Goal: Task Accomplishment & Management: Manage account settings

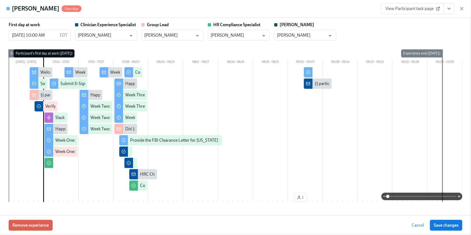
scroll to position [0, 8934]
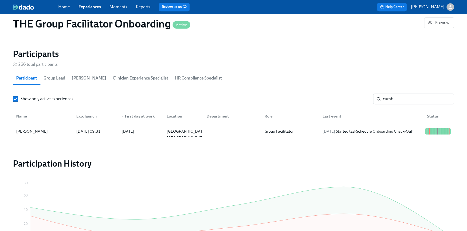
scroll to position [0, 8930]
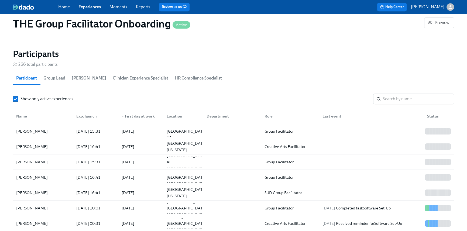
click at [64, 5] on link "Home" at bounding box center [64, 6] width 12 height 5
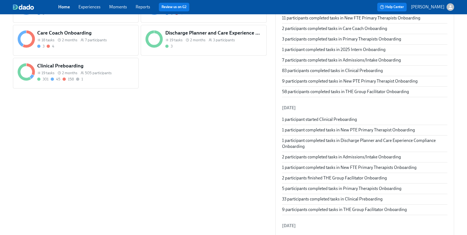
scroll to position [318, 0]
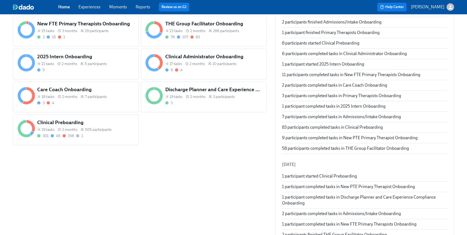
click at [99, 134] on div "301 45 158 1" at bounding box center [85, 135] width 97 height 5
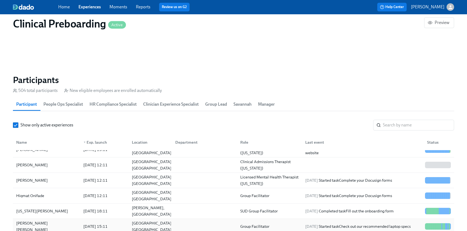
scroll to position [109, 0]
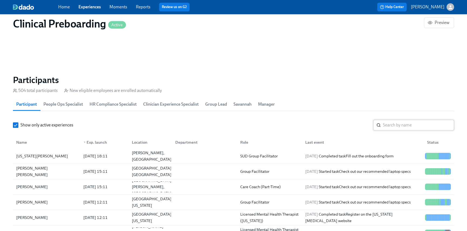
click at [397, 128] on input "search" at bounding box center [418, 125] width 71 height 11
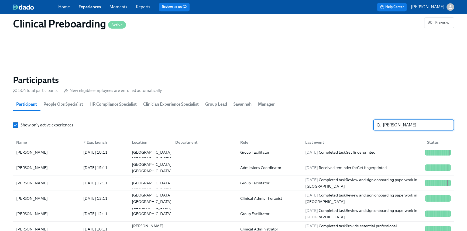
scroll to position [51, 0]
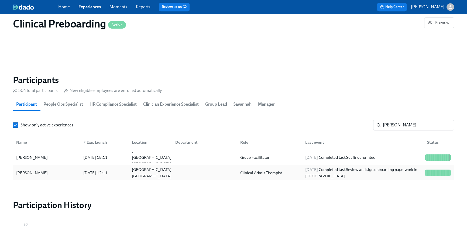
click at [174, 175] on div at bounding box center [203, 173] width 65 height 11
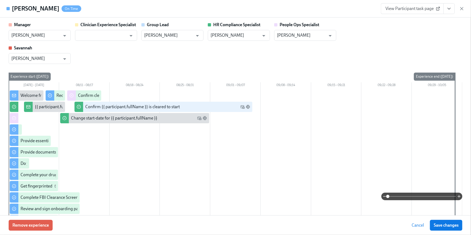
click at [450, 9] on icon "View task page" at bounding box center [448, 8] width 5 height 5
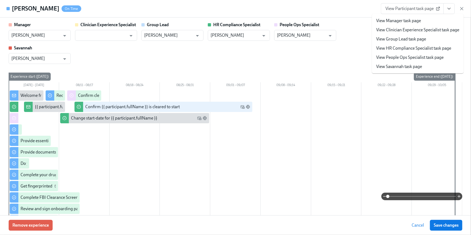
click at [434, 47] on link "View HR Compliance Specialist task page" at bounding box center [413, 48] width 75 height 6
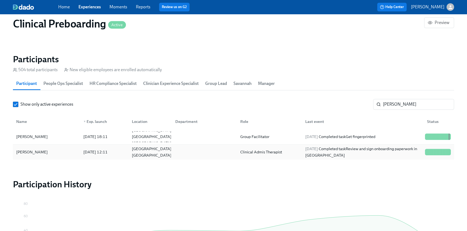
scroll to position [563, 0]
click at [363, 103] on div "Show only active experiences cher ​" at bounding box center [233, 104] width 441 height 11
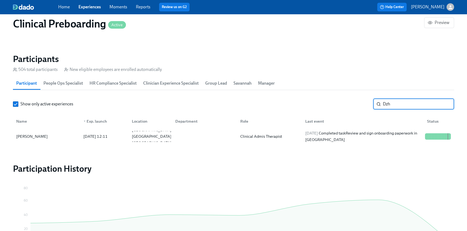
scroll to position [0, 7143]
click at [255, 136] on div "Clinical Admis Therapist" at bounding box center [261, 136] width 46 height 6
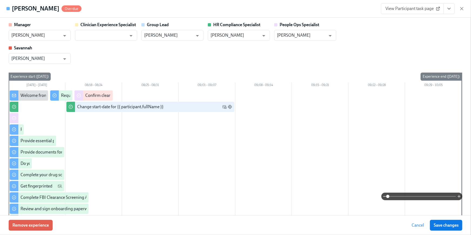
click at [454, 8] on button "View task page" at bounding box center [448, 8] width 11 height 11
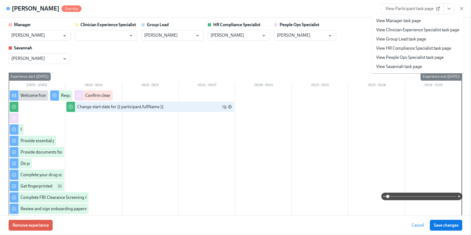
click at [426, 49] on link "View HR Compliance Specialist task page" at bounding box center [413, 48] width 75 height 6
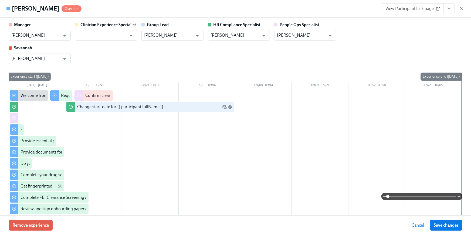
click at [453, 11] on button "View task page" at bounding box center [448, 8] width 11 height 11
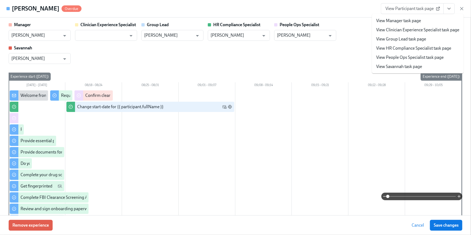
click at [425, 59] on link "View People Ops Specialist task page" at bounding box center [409, 58] width 67 height 6
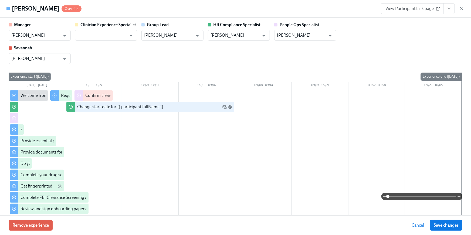
click at [394, 51] on div "Manager Jackie LeBlanc ​ Clinician Experience Specialist ​ Group Lead Jackie Le…" at bounding box center [236, 43] width 454 height 42
click at [394, 49] on div "Manager Jackie LeBlanc ​ Clinician Experience Specialist ​ Group Lead Jackie Le…" at bounding box center [236, 43] width 454 height 42
click at [398, 48] on div "Manager Jackie LeBlanc ​ Clinician Experience Specialist ​ Group Lead Jackie Le…" at bounding box center [236, 43] width 454 height 42
click at [341, 51] on div "Manager Jackie LeBlanc ​ Clinician Experience Specialist ​ Group Lead Jackie Le…" at bounding box center [236, 43] width 454 height 42
click at [410, 50] on div "Manager Jackie LeBlanc ​ Clinician Experience Specialist ​ Group Lead Jackie Le…" at bounding box center [236, 43] width 454 height 42
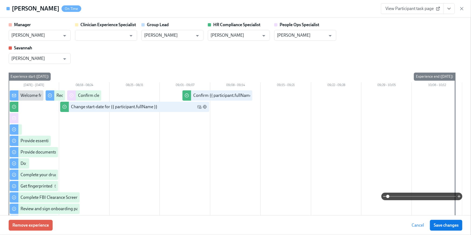
click at [448, 9] on icon "View task page" at bounding box center [448, 8] width 5 height 5
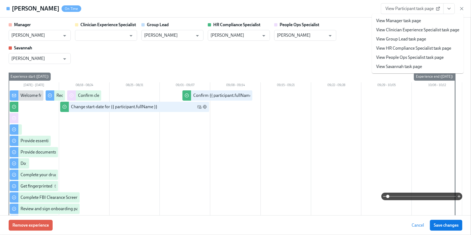
click at [394, 48] on link "View HR Compliance Specialist task page" at bounding box center [413, 48] width 75 height 6
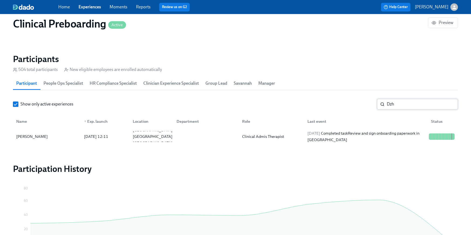
click at [397, 110] on div "Show only active experiences Dzh ​ Name ▼ Exp. launch Location Department Role …" at bounding box center [235, 121] width 445 height 45
click at [360, 99] on div "Show only active experiences Dzh ​" at bounding box center [235, 104] width 445 height 11
click at [387, 101] on input "Dzh" at bounding box center [422, 104] width 71 height 11
drag, startPoint x: 400, startPoint y: 104, endPoint x: 394, endPoint y: 104, distance: 6.0
click at [377, 102] on div "Dzh ​" at bounding box center [417, 104] width 81 height 11
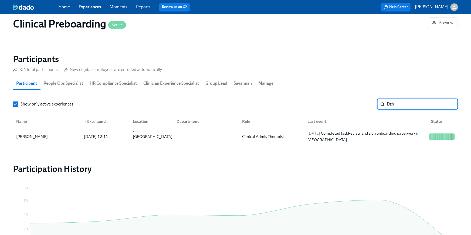
click at [394, 104] on input "Dzh" at bounding box center [422, 104] width 71 height 11
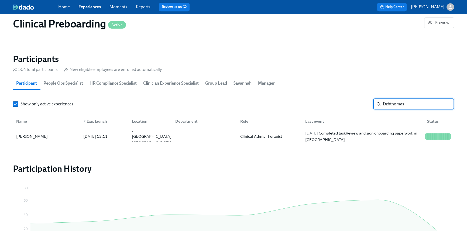
scroll to position [0, 7143]
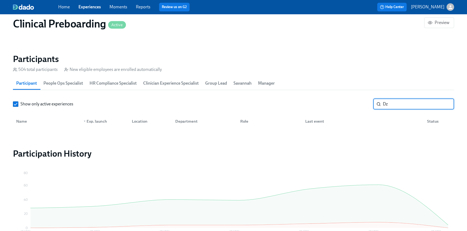
type input "D"
click at [390, 103] on input "thoimas" at bounding box center [418, 104] width 71 height 11
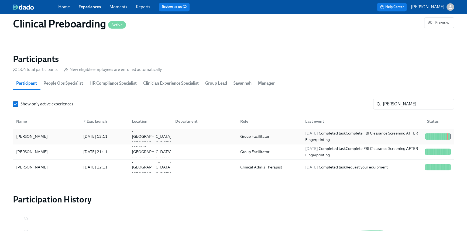
click at [187, 133] on div at bounding box center [203, 136] width 65 height 11
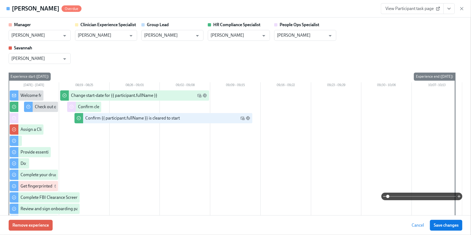
click at [447, 11] on button "View task page" at bounding box center [448, 8] width 11 height 11
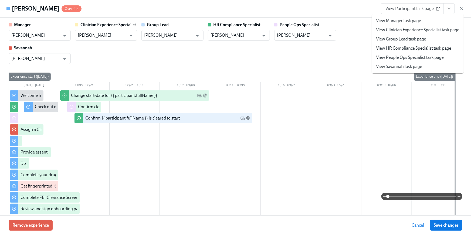
click at [417, 46] on link "View HR Compliance Specialist task page" at bounding box center [413, 48] width 75 height 6
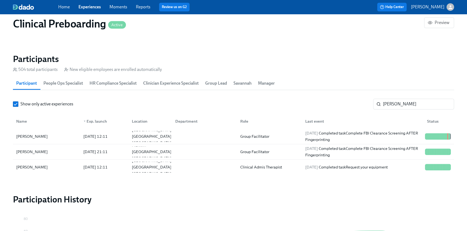
scroll to position [0, 7143]
drag, startPoint x: 411, startPoint y: 106, endPoint x: 379, endPoint y: 101, distance: 32.5
click at [379, 101] on div "thomas ​" at bounding box center [413, 104] width 81 height 11
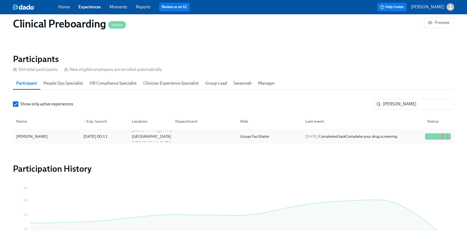
click at [265, 138] on div "Group Facilitator" at bounding box center [254, 136] width 33 height 6
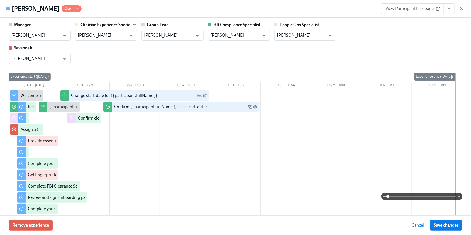
click at [449, 8] on icon "View task page" at bounding box center [448, 8] width 5 height 5
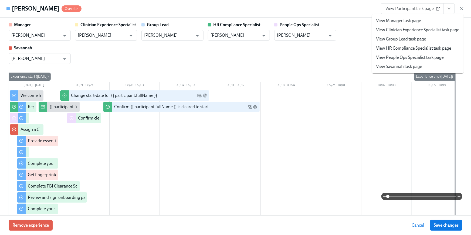
click at [413, 49] on link "View HR Compliance Specialist task page" at bounding box center [413, 48] width 75 height 6
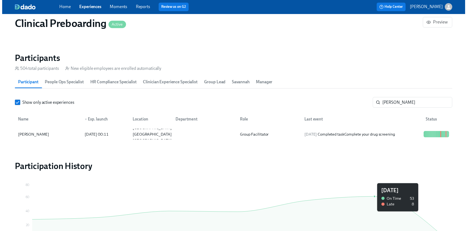
scroll to position [0, 7139]
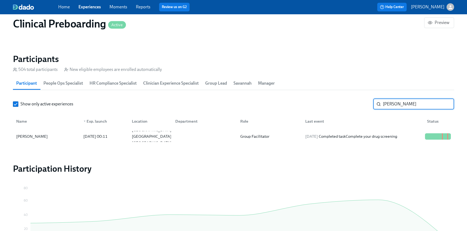
drag, startPoint x: 395, startPoint y: 104, endPoint x: 363, endPoint y: 99, distance: 33.0
click at [369, 100] on div "Show only active experiences Feld ​" at bounding box center [233, 104] width 441 height 11
type input "burk"
click at [318, 133] on span "2025/08/31" at bounding box center [311, 133] width 13 height 5
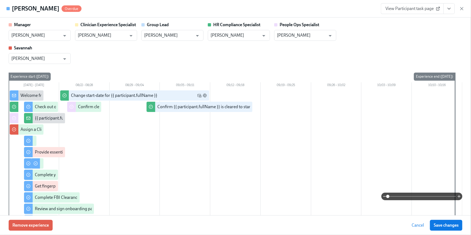
click at [453, 8] on button "View task page" at bounding box center [448, 8] width 11 height 11
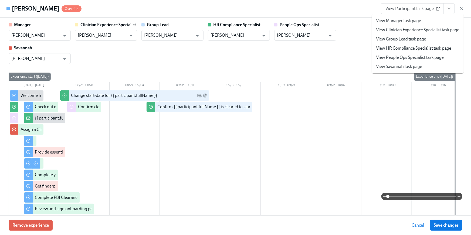
click at [428, 46] on link "View HR Compliance Specialist task page" at bounding box center [413, 48] width 75 height 6
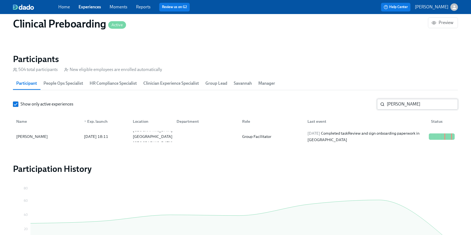
click at [404, 102] on input "burk" at bounding box center [422, 104] width 71 height 11
drag, startPoint x: 397, startPoint y: 103, endPoint x: 356, endPoint y: 102, distance: 40.2
click at [396, 103] on input "burk" at bounding box center [422, 104] width 71 height 11
click at [357, 102] on div "Show only active experiences burk ​" at bounding box center [235, 104] width 445 height 11
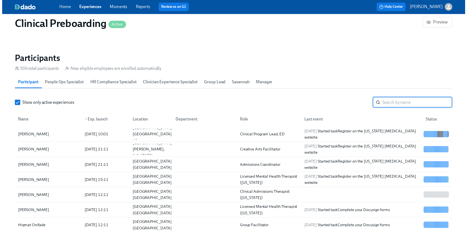
scroll to position [0, 7143]
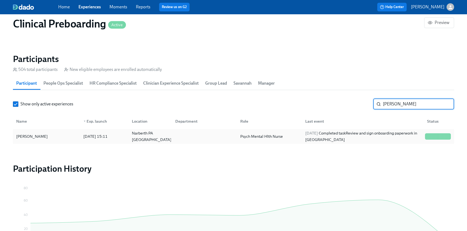
type input "nanci"
click at [376, 132] on div "2025/08/26 Completed task Review and sign onboarding paperwork in UKG" at bounding box center [363, 136] width 120 height 13
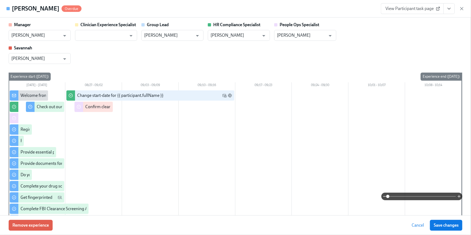
click at [450, 12] on button "View task page" at bounding box center [448, 8] width 11 height 11
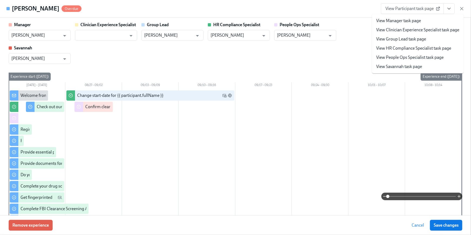
click at [416, 49] on link "View HR Compliance Specialist task page" at bounding box center [413, 48] width 75 height 6
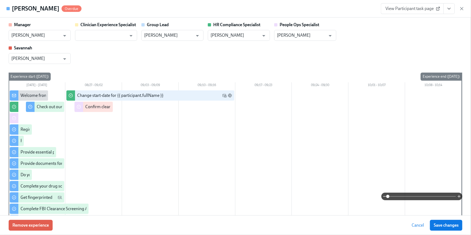
click at [446, 7] on button "View task page" at bounding box center [448, 8] width 11 height 11
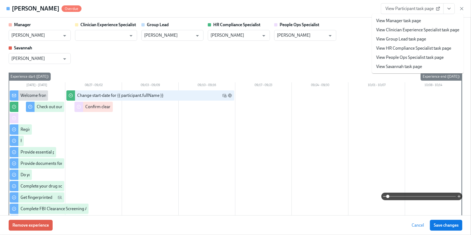
click at [438, 54] on li "View People Ops Specialist task page" at bounding box center [418, 57] width 92 height 9
click at [400, 56] on link "View People Ops Specialist task page" at bounding box center [409, 58] width 67 height 6
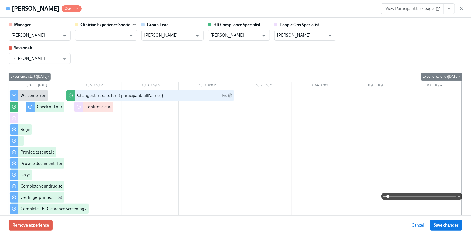
click at [414, 50] on div "Manager Tara Fuller ​ Clinician Experience Specialist ​ Group Lead Tara Fuller …" at bounding box center [236, 43] width 454 height 42
click at [421, 46] on div "Manager Tara Fuller ​ Clinician Experience Specialist ​ Group Lead Tara Fuller …" at bounding box center [236, 43] width 454 height 42
click at [421, 48] on div "Manager Tara Fuller ​ Clinician Experience Specialist ​ Group Lead Tara Fuller …" at bounding box center [236, 43] width 454 height 42
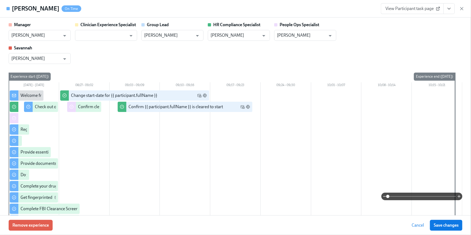
click at [448, 12] on button "View task page" at bounding box center [448, 8] width 11 height 11
click at [449, 8] on icon "View task page" at bounding box center [448, 8] width 5 height 5
click at [449, 10] on icon "View task page" at bounding box center [448, 8] width 5 height 5
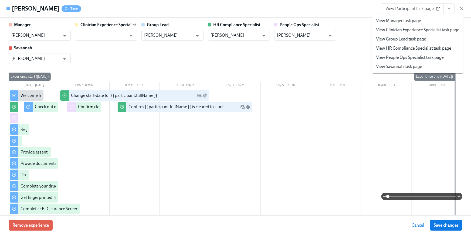
click at [404, 50] on link "View HR Compliance Specialist task page" at bounding box center [413, 48] width 75 height 6
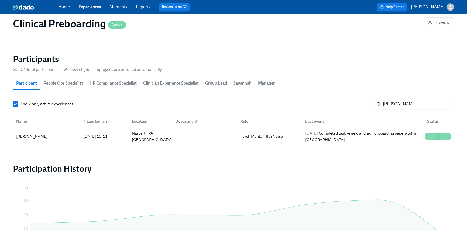
scroll to position [0, 7139]
click at [405, 98] on section "Participants 504 total participants New eligible employees are enrolled automat…" at bounding box center [233, 100] width 441 height 93
click at [394, 105] on input "nanci" at bounding box center [418, 104] width 71 height 11
click at [351, 98] on section "Participants 504 total participants New eligible employees are enrolled automat…" at bounding box center [233, 100] width 441 height 93
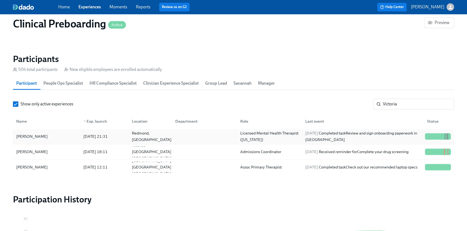
click at [169, 141] on div "Redmond, OR" at bounding box center [149, 136] width 43 height 11
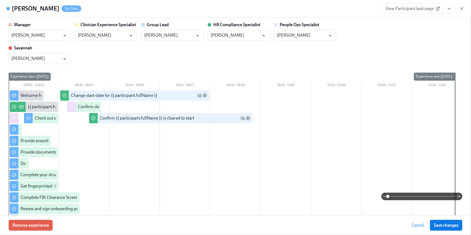
click at [452, 12] on button "View task page" at bounding box center [448, 8] width 11 height 11
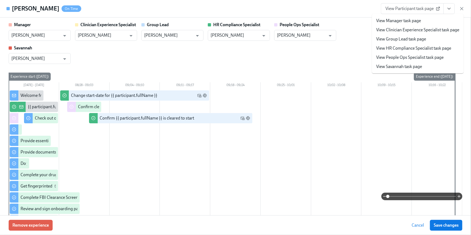
click at [427, 49] on link "View HR Compliance Specialist task page" at bounding box center [413, 48] width 75 height 6
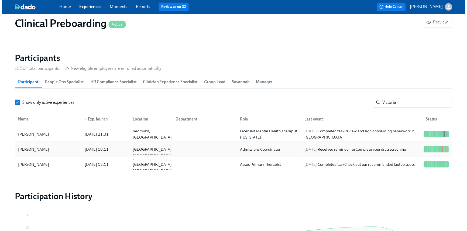
scroll to position [0, 7139]
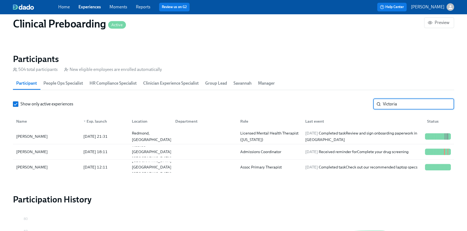
click at [395, 104] on input "Victoria" at bounding box center [418, 104] width 71 height 11
drag, startPoint x: 403, startPoint y: 104, endPoint x: 345, endPoint y: 102, distance: 57.5
click at [345, 102] on div "Show only active experiences Victoria ​" at bounding box center [233, 104] width 441 height 11
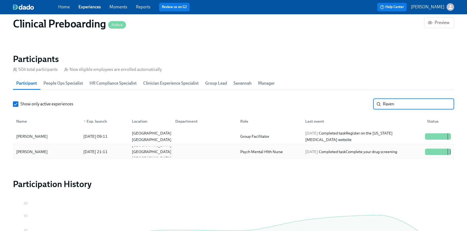
click at [276, 152] on div "Psych Mental Hlth Nurse" at bounding box center [261, 152] width 47 height 6
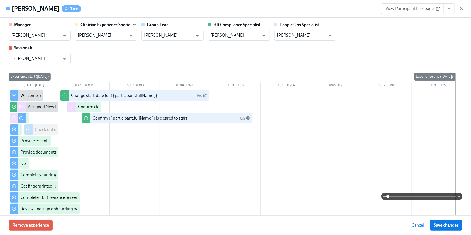
click at [447, 9] on icon "View task page" at bounding box center [448, 8] width 5 height 5
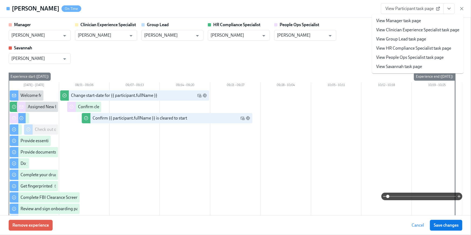
click at [427, 47] on link "View HR Compliance Specialist task page" at bounding box center [413, 48] width 75 height 6
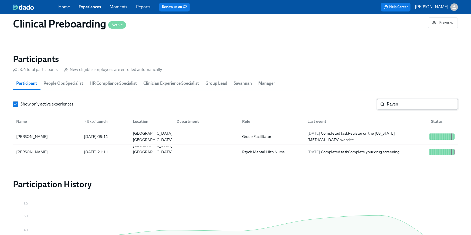
click at [397, 104] on input "Raven" at bounding box center [422, 104] width 71 height 11
click at [377, 101] on div "Raven ​" at bounding box center [417, 104] width 81 height 11
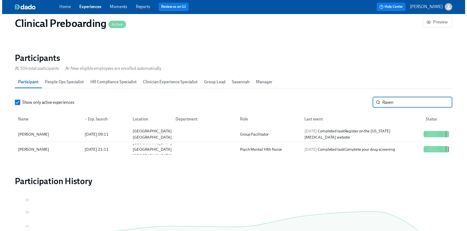
scroll to position [0, 7143]
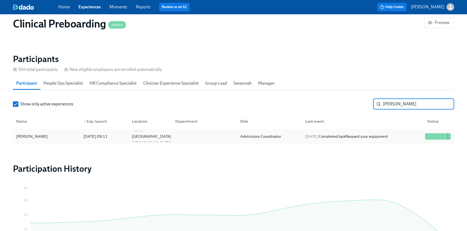
type input "Zieg"
click at [256, 141] on div "Admissions Coordinator" at bounding box center [268, 136] width 65 height 11
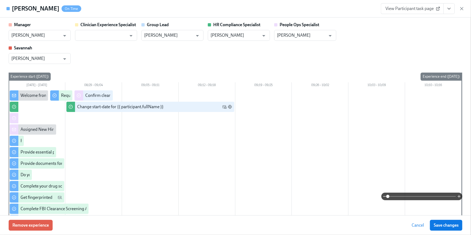
click at [445, 12] on button "View task page" at bounding box center [448, 8] width 11 height 11
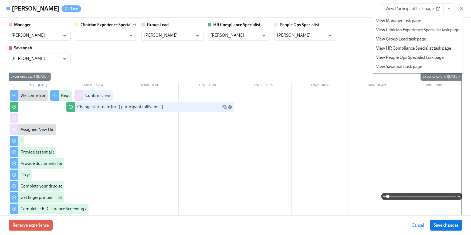
click at [407, 51] on li "View HR Compliance Specialist task page" at bounding box center [418, 48] width 92 height 9
click at [406, 50] on link "View HR Compliance Specialist task page" at bounding box center [413, 48] width 75 height 6
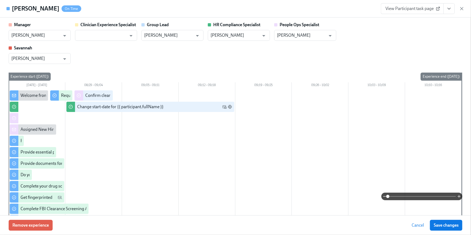
drag, startPoint x: 447, startPoint y: 9, endPoint x: 445, endPoint y: 13, distance: 4.0
click at [447, 9] on icon "View task page" at bounding box center [448, 8] width 5 height 5
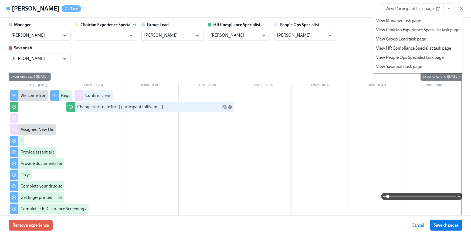
click at [425, 55] on link "View People Ops Specialist task page" at bounding box center [409, 58] width 67 height 6
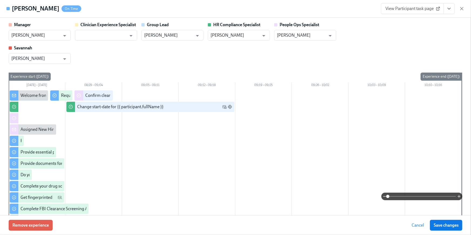
click at [410, 49] on div "Manager Christopher Swartz ​ Clinician Experience Specialist ​ Group Lead Chris…" at bounding box center [236, 43] width 454 height 42
click at [408, 49] on div "Manager Christopher Swartz ​ Clinician Experience Specialist ​ Group Lead Chris…" at bounding box center [236, 43] width 454 height 42
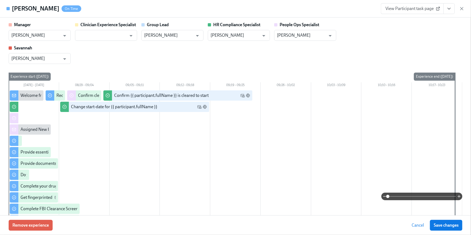
click at [450, 9] on icon "View task page" at bounding box center [449, 8] width 3 height 1
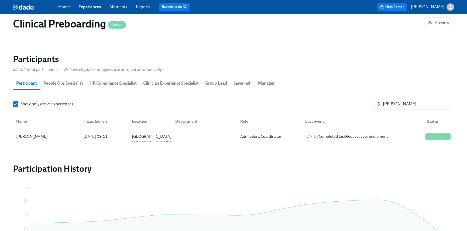
scroll to position [0, 7143]
click at [64, 9] on link "Home" at bounding box center [64, 6] width 12 height 5
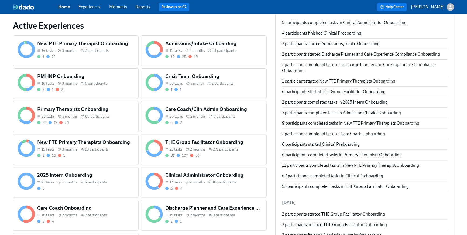
scroll to position [198, 0]
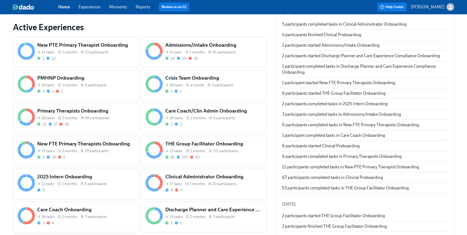
click at [189, 62] on div "Admissions/Intake Onboarding 11 tasks 2 months 51 participants 10 25 16" at bounding box center [204, 52] width 126 height 31
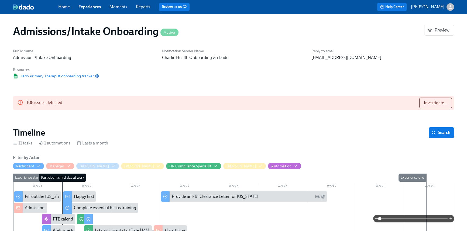
click at [54, 7] on div at bounding box center [35, 6] width 45 height 5
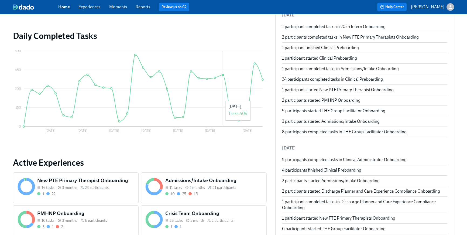
scroll to position [206, 0]
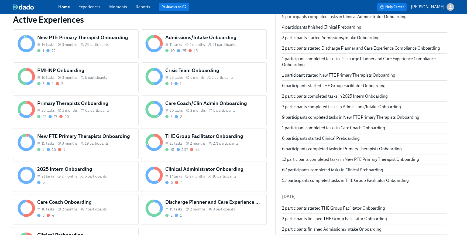
click at [219, 139] on h5 "THE Group Facilitator Onboarding" at bounding box center [213, 136] width 97 height 7
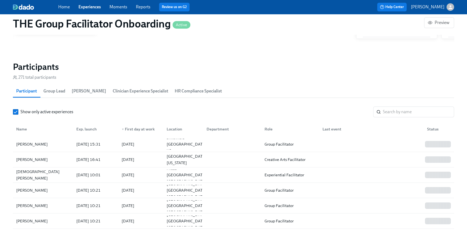
scroll to position [518, 0]
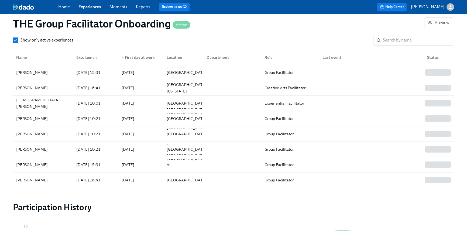
click at [63, 8] on link "Home" at bounding box center [64, 6] width 12 height 5
click at [62, 7] on link "Home" at bounding box center [64, 6] width 12 height 5
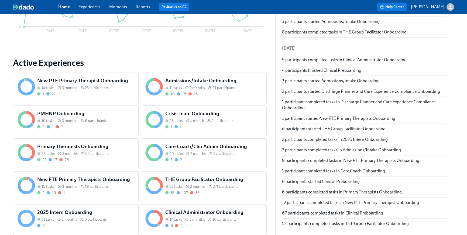
scroll to position [162, 0]
click at [113, 187] on div "15 tasks 3 months 19 participants" at bounding box center [85, 186] width 97 height 5
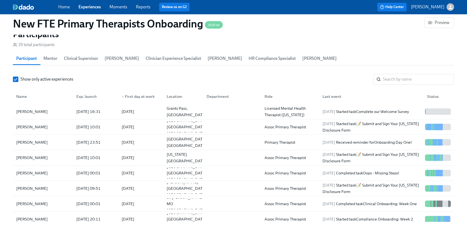
click at [69, 9] on link "Home" at bounding box center [64, 6] width 12 height 5
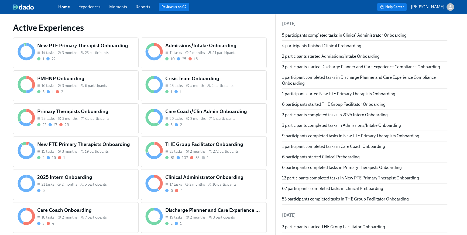
click at [123, 62] on div "New PTE Primary Therapist Onboarding 14 tasks 3 months 23 participants 1 22" at bounding box center [76, 53] width 126 height 31
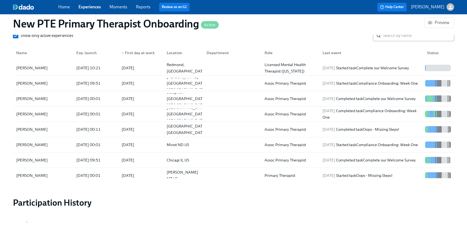
click at [399, 35] on input "search" at bounding box center [418, 35] width 71 height 11
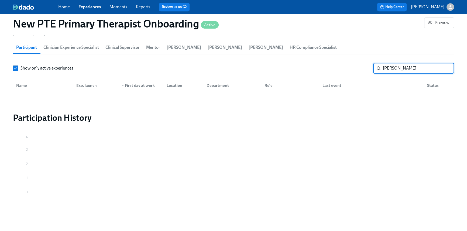
type input "doty"
click at [65, 11] on div "Home Experiences Moments Reports Review us on G2" at bounding box center [157, 7] width 198 height 9
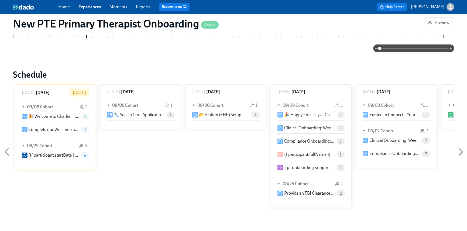
drag, startPoint x: 69, startPoint y: 12, endPoint x: 66, endPoint y: 8, distance: 5.2
click at [68, 12] on div "Home Experiences Moments Reports Review us on G2 Help Center Briana Holloway" at bounding box center [233, 7] width 467 height 14
click at [66, 7] on link "Home" at bounding box center [64, 6] width 12 height 5
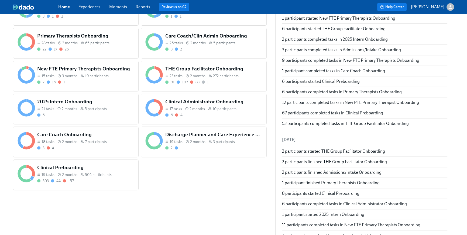
click at [98, 169] on h5 "Clinical Preboarding" at bounding box center [85, 167] width 97 height 7
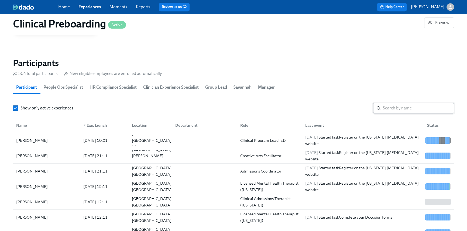
click at [402, 104] on input "search" at bounding box center [418, 108] width 71 height 11
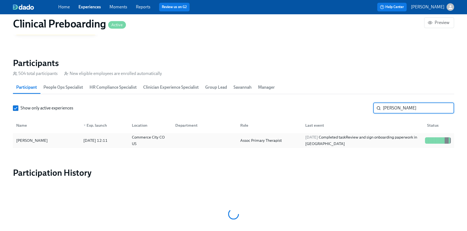
type input "doty"
click at [356, 139] on div "2025/08/25 Completed task Review and sign onboarding paperwork in UKG" at bounding box center [363, 140] width 120 height 13
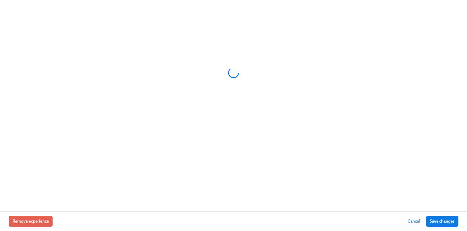
click at [342, 141] on div at bounding box center [233, 106] width 467 height 212
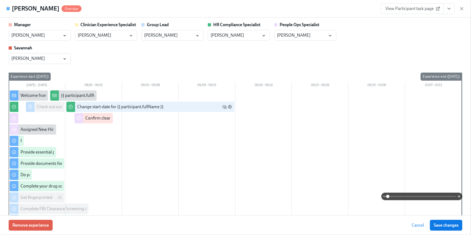
click at [448, 8] on icon "View task page" at bounding box center [448, 8] width 5 height 5
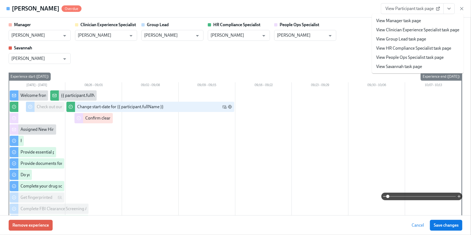
click at [428, 47] on link "View HR Compliance Specialist task page" at bounding box center [413, 48] width 75 height 6
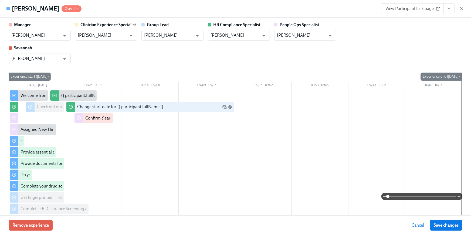
click at [448, 11] on icon "View task page" at bounding box center [448, 8] width 5 height 5
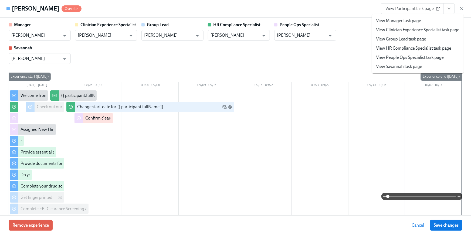
click at [450, 8] on icon "View task page" at bounding box center [449, 8] width 3 height 1
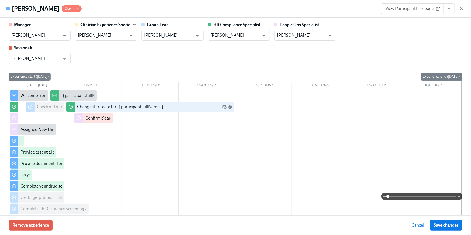
click at [450, 8] on icon "View task page" at bounding box center [449, 8] width 3 height 1
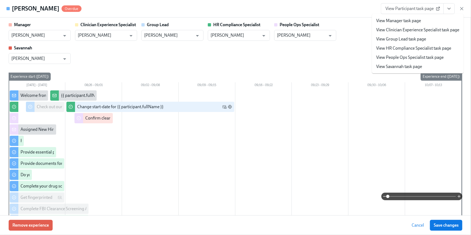
click at [426, 58] on link "View People Ops Specialist task page" at bounding box center [409, 58] width 67 height 6
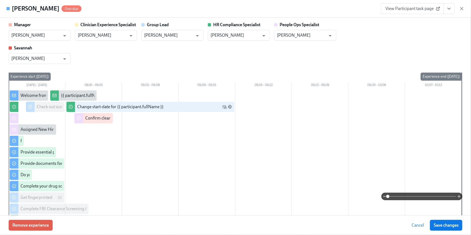
click at [406, 48] on div "Manager Chad Sanchez ​ Clinician Experience Specialist Haylee Bova ​ Group Lead…" at bounding box center [236, 43] width 454 height 42
click at [413, 47] on div "Manager Chad Sanchez ​ Clinician Experience Specialist Haylee Bova ​ Group Lead…" at bounding box center [236, 43] width 454 height 42
click at [413, 49] on div "Manager Chad Sanchez ​ Clinician Experience Specialist Haylee Bova ​ Group Lead…" at bounding box center [236, 43] width 454 height 42
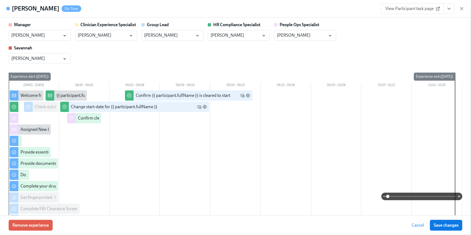
click at [454, 11] on button "View task page" at bounding box center [448, 8] width 11 height 11
click at [452, 9] on button "View task page" at bounding box center [448, 8] width 11 height 11
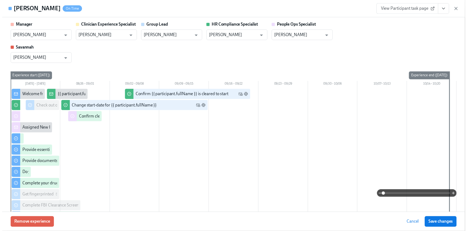
scroll to position [0, 7143]
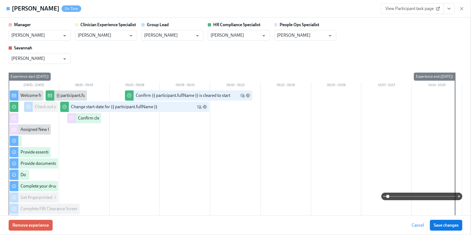
click at [450, 9] on icon "View task page" at bounding box center [448, 8] width 5 height 5
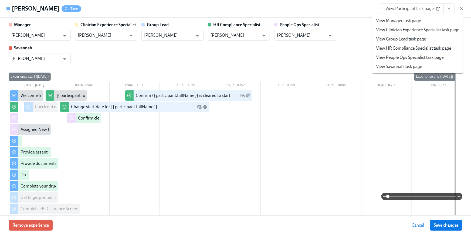
click at [431, 49] on link "View HR Compliance Specialist task page" at bounding box center [413, 48] width 75 height 6
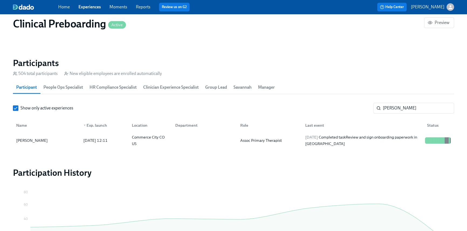
scroll to position [0, 7139]
click at [64, 5] on link "Home" at bounding box center [64, 6] width 12 height 5
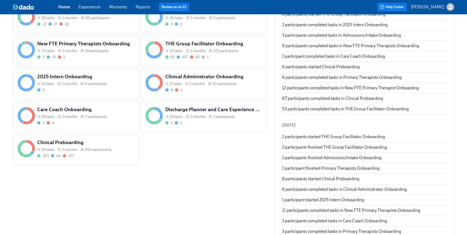
scroll to position [219, 0]
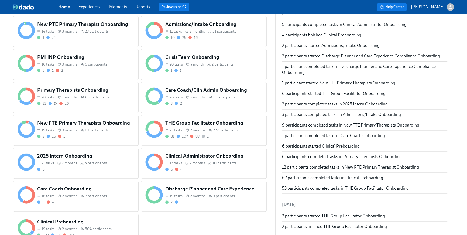
click at [110, 42] on div "New PTE Primary Therapist Onboarding 14 tasks 3 months 23 participants 1 22" at bounding box center [76, 31] width 126 height 31
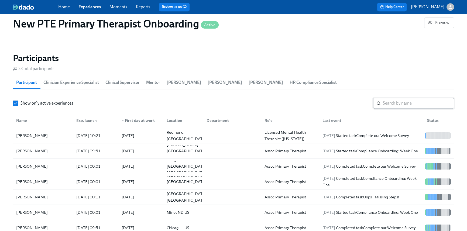
click at [404, 99] on input "search" at bounding box center [418, 103] width 71 height 11
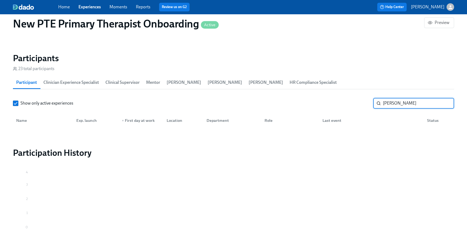
type input "doty"
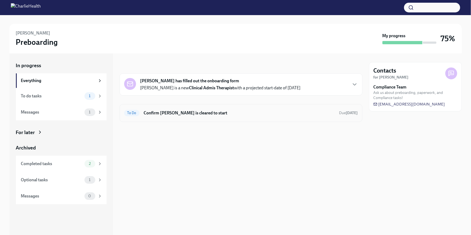
click at [277, 110] on h6 "Confirm Cheryl Turonis is cleared to start" at bounding box center [239, 113] width 191 height 6
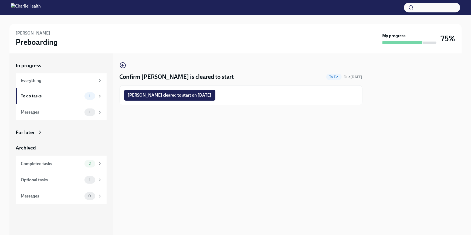
click at [182, 96] on span "Cheryl Turonis cleared to start on 09/08/2025" at bounding box center [170, 95] width 84 height 5
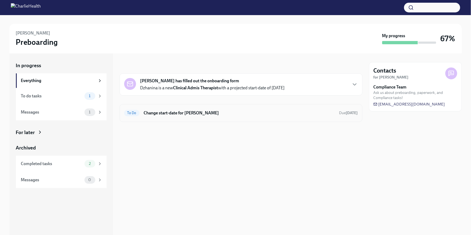
click at [231, 118] on div "To Do Change start-date for Dzhanina Rabinovich Due in 3 days" at bounding box center [241, 113] width 243 height 18
click at [214, 113] on h6 "Change start-date for [PERSON_NAME]" at bounding box center [239, 113] width 191 height 6
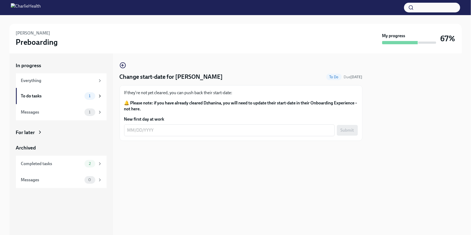
click at [32, 135] on div "For later" at bounding box center [25, 132] width 19 height 7
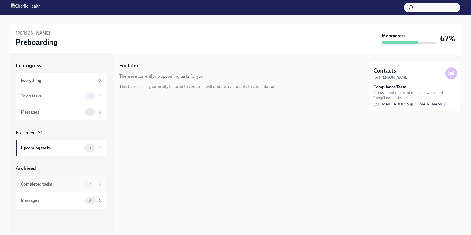
click at [67, 183] on div "Completed tasks" at bounding box center [51, 184] width 61 height 6
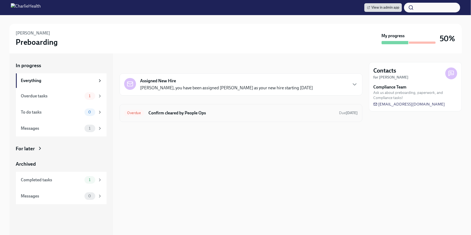
click at [227, 119] on div "Overdue Confirm cleared by People Ops Due [DATE]" at bounding box center [241, 113] width 243 height 18
click at [193, 113] on h6 "Confirm cleared by People Ops" at bounding box center [241, 113] width 186 height 6
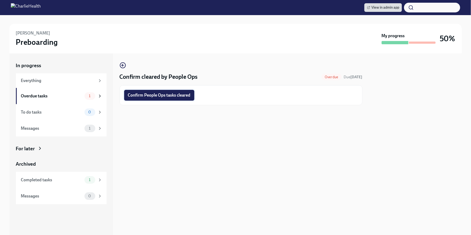
click at [158, 95] on span "Confirm People Ops tasks cleared" at bounding box center [159, 95] width 63 height 5
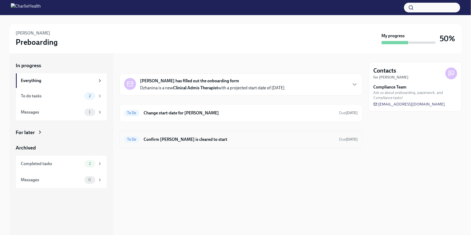
click at [232, 143] on div "To Do Confirm [PERSON_NAME] is cleared to start Due [DATE]" at bounding box center [241, 139] width 234 height 9
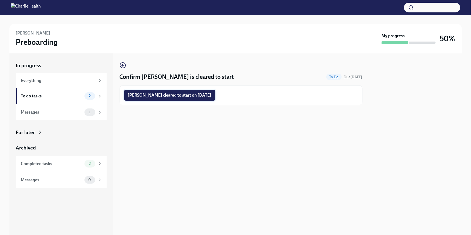
click at [215, 98] on button "[PERSON_NAME] cleared to start on [DATE]" at bounding box center [169, 95] width 91 height 11
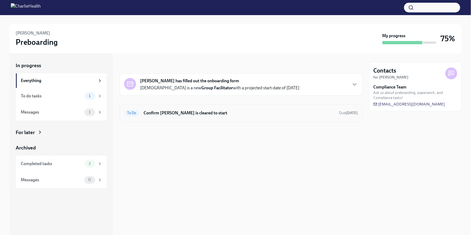
click at [211, 115] on h6 "Confirm [PERSON_NAME] is cleared to start" at bounding box center [239, 113] width 191 height 6
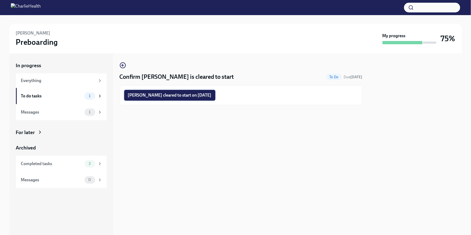
click at [196, 100] on button "[PERSON_NAME] cleared to start on [DATE]" at bounding box center [169, 95] width 91 height 11
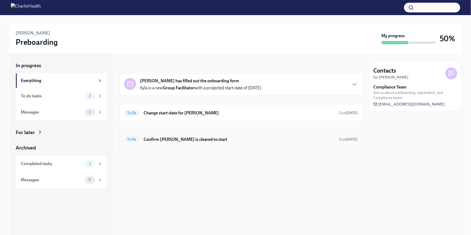
click at [160, 135] on div "To Do Confirm Kyla Feld is cleared to start Due in 12 days" at bounding box center [241, 139] width 234 height 9
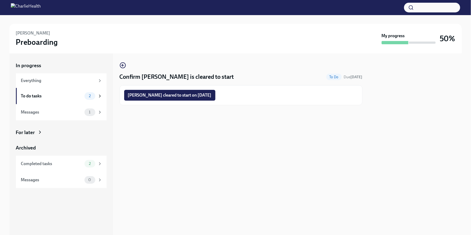
click at [176, 93] on span "Kyla Feld cleared to start on 09/08/2025" at bounding box center [170, 95] width 84 height 5
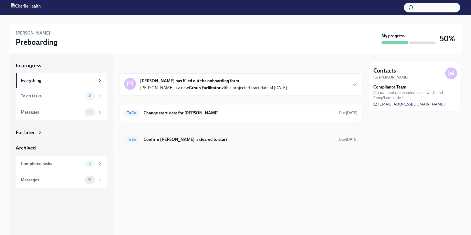
click at [208, 138] on h6 "Confirm Clementine Burke is cleared to start" at bounding box center [239, 140] width 191 height 6
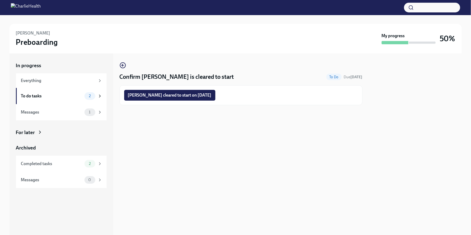
click at [197, 94] on span "Clementine Burke cleared to start on 09/08/2025" at bounding box center [170, 95] width 84 height 5
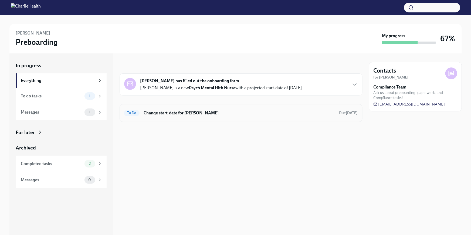
click at [202, 113] on h6 "Change start-date for [PERSON_NAME]" at bounding box center [239, 113] width 191 height 6
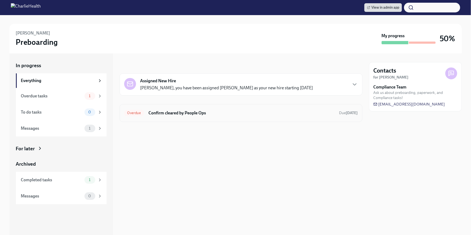
click at [190, 116] on div "Overdue Confirm cleared by People Ops Due [DATE]" at bounding box center [241, 113] width 234 height 9
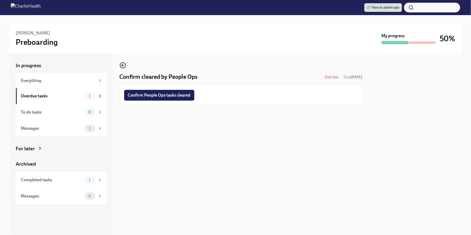
click at [167, 91] on button "Confirm People Ops tasks cleared" at bounding box center [159, 95] width 70 height 11
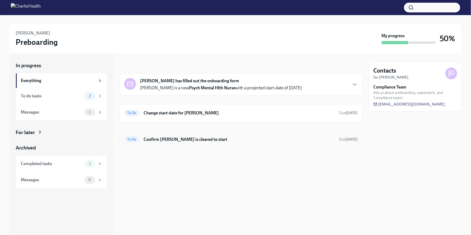
click at [222, 136] on div "To Do Confirm Nanci Selig is cleared to start Due Sep 23rd" at bounding box center [241, 139] width 234 height 9
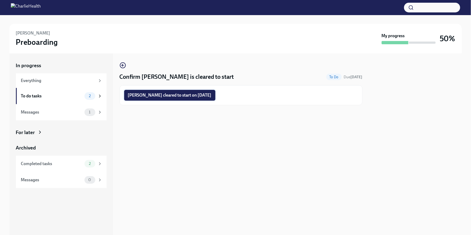
click at [178, 95] on span "Nanci Selig cleared to start on 09/08/2025" at bounding box center [170, 95] width 84 height 5
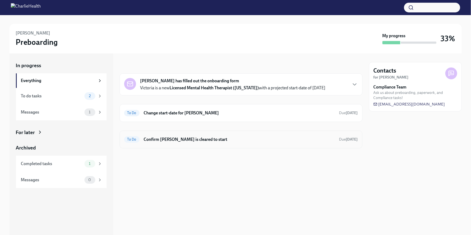
click at [232, 142] on h6 "Confirm [PERSON_NAME] is cleared to start" at bounding box center [239, 140] width 191 height 6
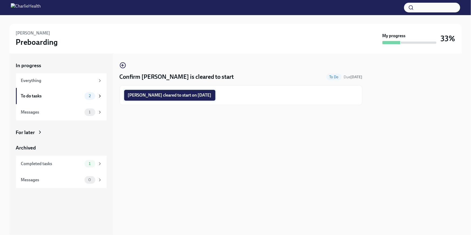
click at [198, 99] on button "[PERSON_NAME] cleared to start on [DATE]" at bounding box center [169, 95] width 91 height 11
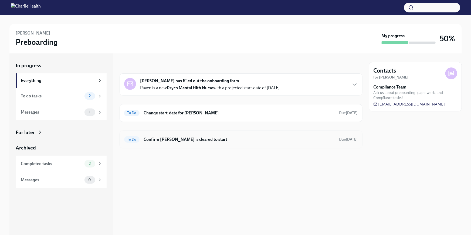
click at [216, 135] on div "To Do Confirm Raven Collins is cleared to start Due Sep 27th" at bounding box center [241, 139] width 234 height 9
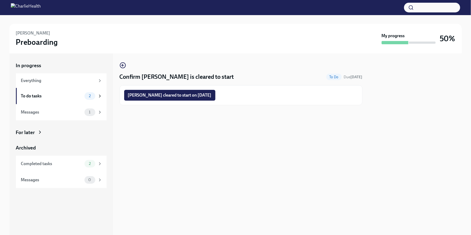
click at [196, 101] on div "Raven Collins cleared to start on 09/08/2025" at bounding box center [241, 95] width 243 height 20
click at [196, 96] on span "Raven Collins cleared to start on 09/08/2025" at bounding box center [170, 95] width 84 height 5
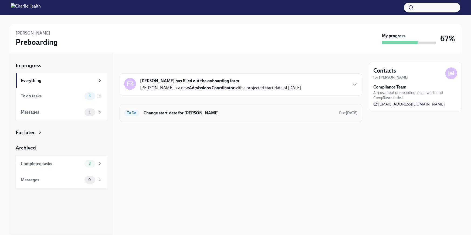
click at [206, 119] on div "To Do Change start-date for [PERSON_NAME] Due [DATE]" at bounding box center [241, 113] width 243 height 18
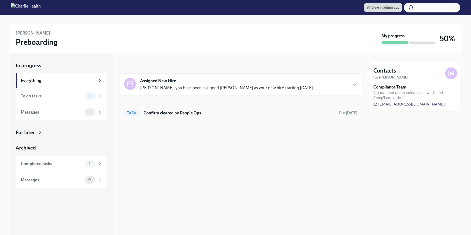
click at [186, 120] on div "To Do Confirm cleared by People Ops Due [DATE]" at bounding box center [241, 113] width 243 height 18
click at [186, 114] on h6 "Confirm cleared by People Ops" at bounding box center [239, 113] width 191 height 6
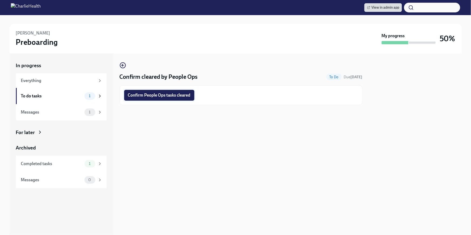
click at [181, 93] on span "Confirm People Ops tasks cleared" at bounding box center [159, 95] width 63 height 5
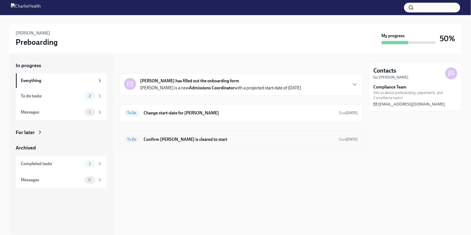
click at [184, 138] on h6 "Confirm Jessica Zieg is cleared to start" at bounding box center [239, 140] width 191 height 6
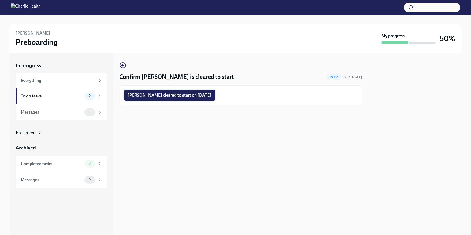
click at [183, 96] on span "Jessica Zieg cleared to start on 09/08/2025" at bounding box center [170, 95] width 84 height 5
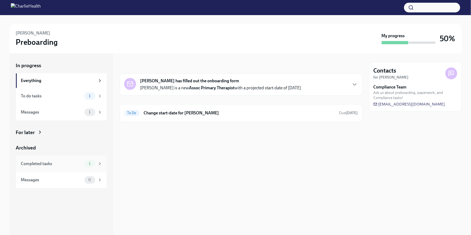
click at [45, 162] on div "Completed tasks" at bounding box center [51, 164] width 61 height 6
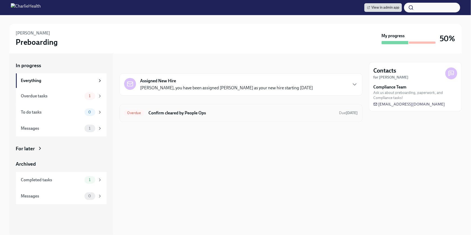
click at [225, 116] on h6 "Confirm cleared by People Ops" at bounding box center [241, 113] width 186 height 6
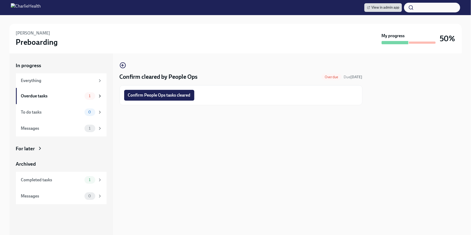
click at [168, 101] on div "Confirm People Ops tasks cleared" at bounding box center [241, 95] width 243 height 20
click at [169, 96] on span "Confirm People Ops tasks cleared" at bounding box center [159, 95] width 63 height 5
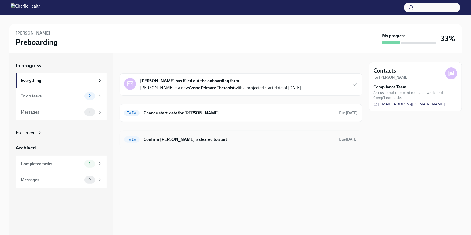
click at [217, 140] on h6 "Confirm [PERSON_NAME] is cleared to start" at bounding box center [239, 140] width 191 height 6
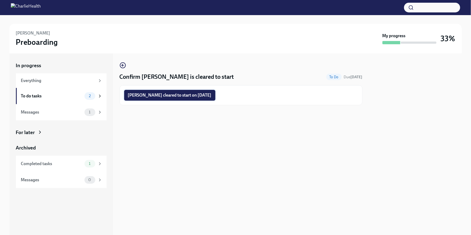
click at [188, 95] on span "[PERSON_NAME] cleared to start on [DATE]" at bounding box center [170, 95] width 84 height 5
drag, startPoint x: 188, startPoint y: 95, endPoint x: 174, endPoint y: 194, distance: 100.6
click at [190, 196] on div "Confirm [PERSON_NAME] is cleared to start To Do Due [DATE] Completing" at bounding box center [241, 144] width 243 height 182
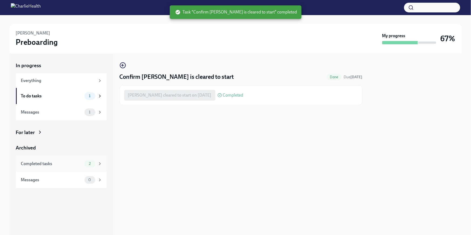
click at [30, 162] on div "Completed tasks" at bounding box center [51, 164] width 61 height 6
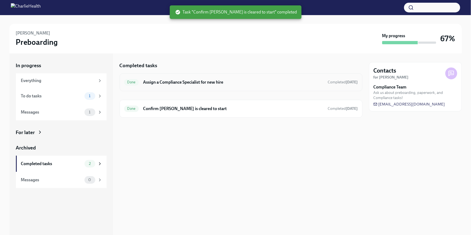
click at [216, 84] on h6 "Assign a Compliance Specialist for new hire" at bounding box center [233, 82] width 180 height 6
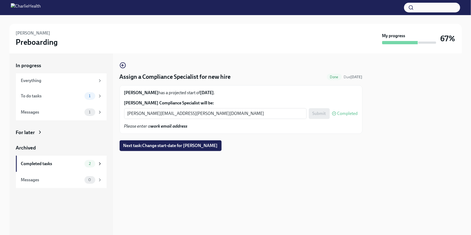
click at [35, 132] on div "For later" at bounding box center [61, 132] width 91 height 7
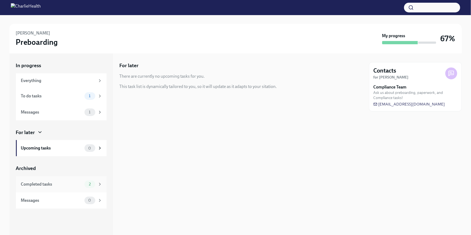
click at [53, 186] on div "Completed tasks" at bounding box center [51, 184] width 61 height 6
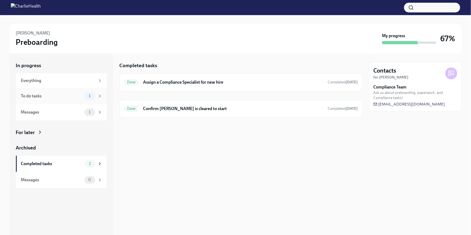
click at [78, 94] on div "To do tasks" at bounding box center [51, 96] width 61 height 6
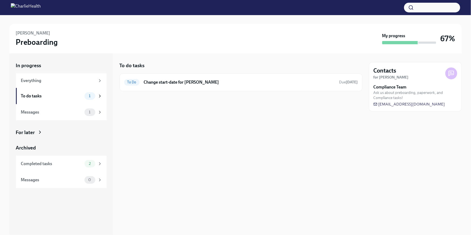
click at [184, 95] on div at bounding box center [241, 99] width 243 height 17
click at [191, 82] on h6 "Change start-date for [PERSON_NAME]" at bounding box center [239, 82] width 191 height 6
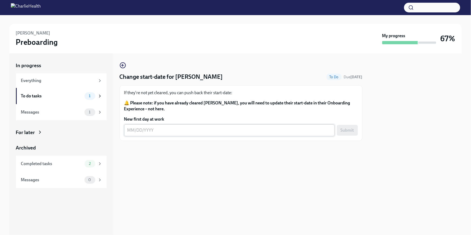
click at [158, 126] on div "x ​" at bounding box center [229, 130] width 210 height 12
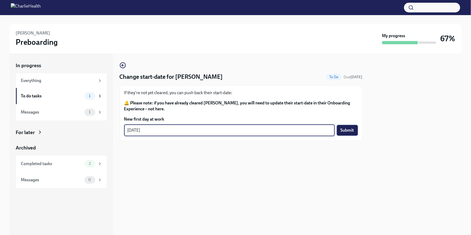
type textarea "[DATE]"
click at [350, 131] on span "Submit" at bounding box center [347, 130] width 13 height 5
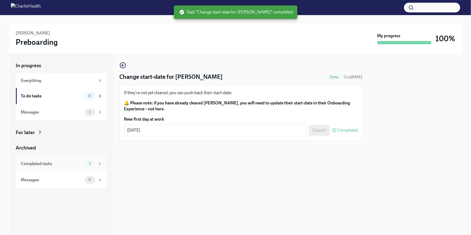
click at [33, 165] on div "Completed tasks" at bounding box center [51, 164] width 61 height 6
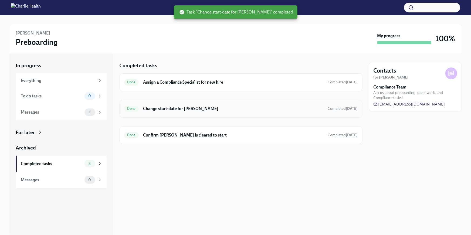
click at [246, 110] on h6 "Change start-date for [PERSON_NAME]" at bounding box center [233, 109] width 180 height 6
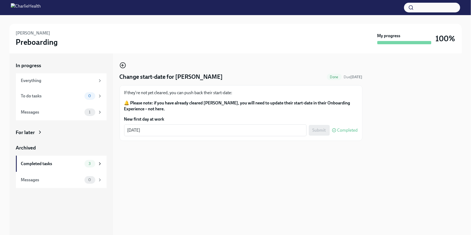
click at [121, 63] on icon "button" at bounding box center [123, 65] width 6 height 6
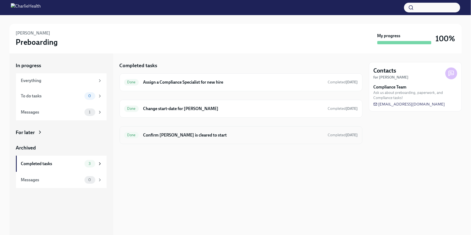
click at [171, 138] on div "Done Confirm [PERSON_NAME] is cleared to start Completed [DATE]" at bounding box center [241, 135] width 234 height 9
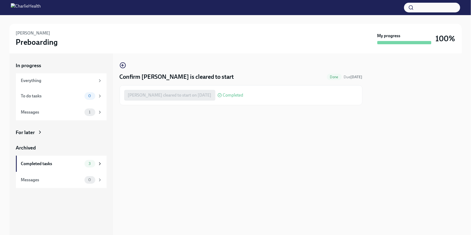
click at [327, 162] on div "Confirm [PERSON_NAME] is cleared to start Done Due [DATE] [PERSON_NAME] cleared…" at bounding box center [241, 144] width 243 height 182
